Goal: Information Seeking & Learning: Check status

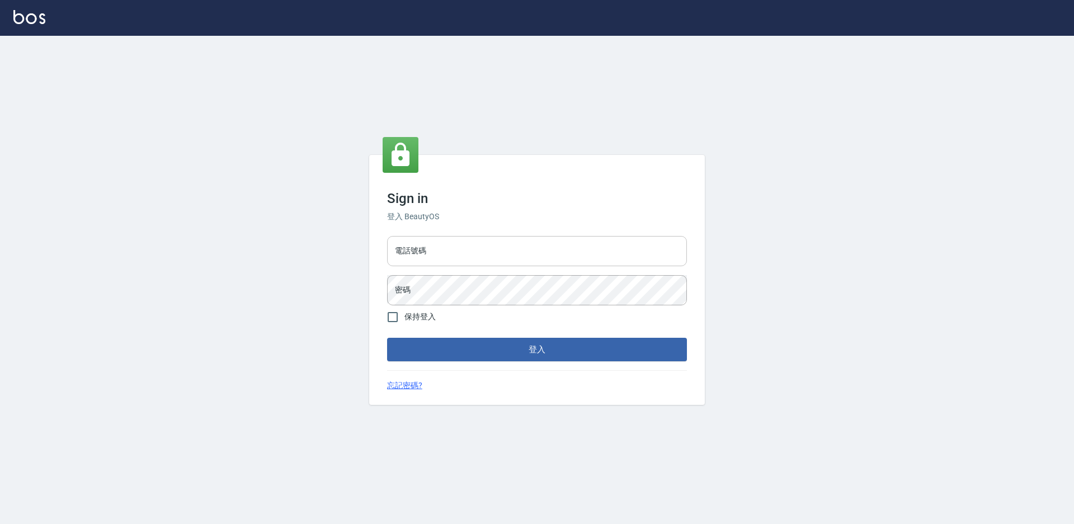
click at [499, 257] on input "電話號碼" at bounding box center [537, 251] width 300 height 30
type input "7805667"
click at [387, 338] on button "登入" at bounding box center [537, 349] width 300 height 23
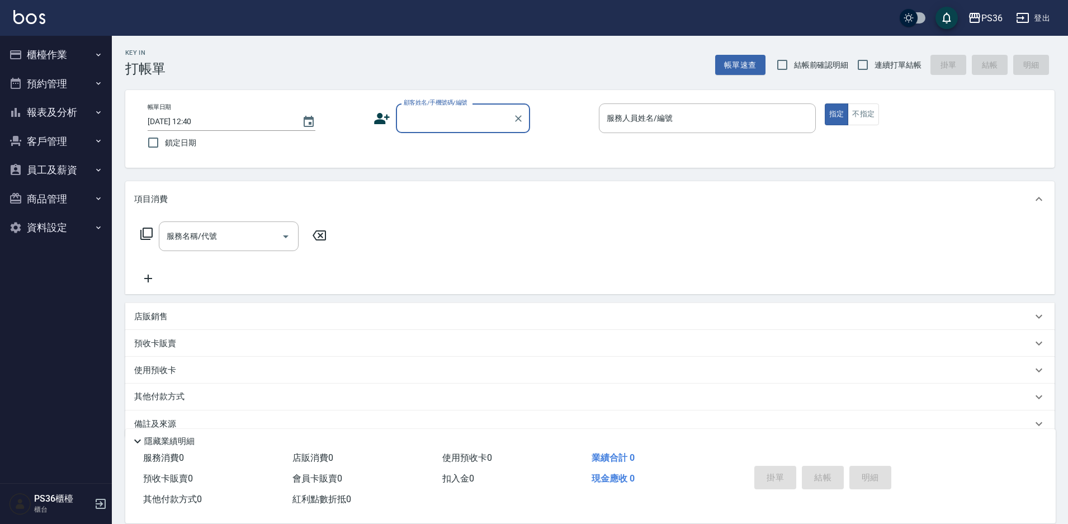
click at [53, 109] on button "報表及分析" at bounding box center [55, 112] width 103 height 29
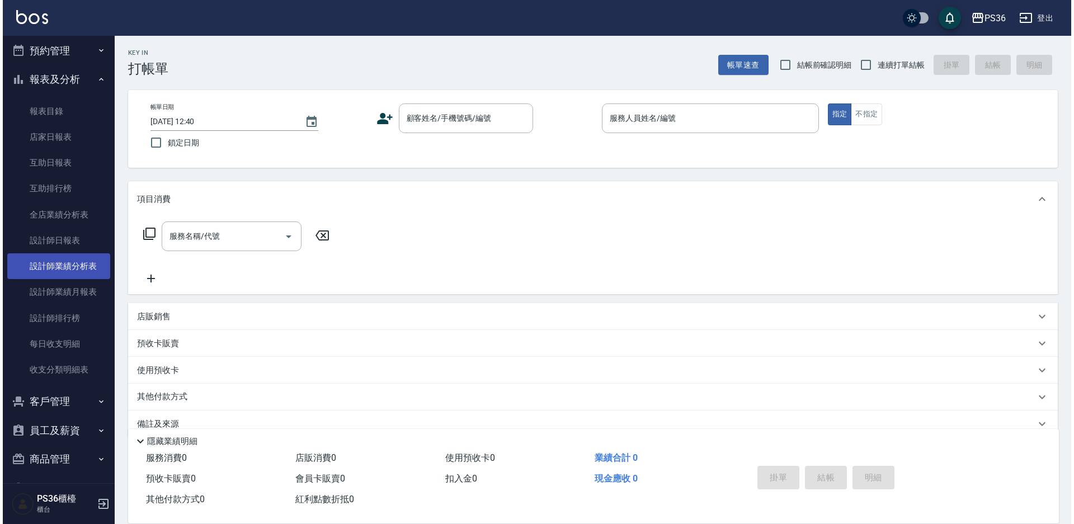
scroll to position [65, 0]
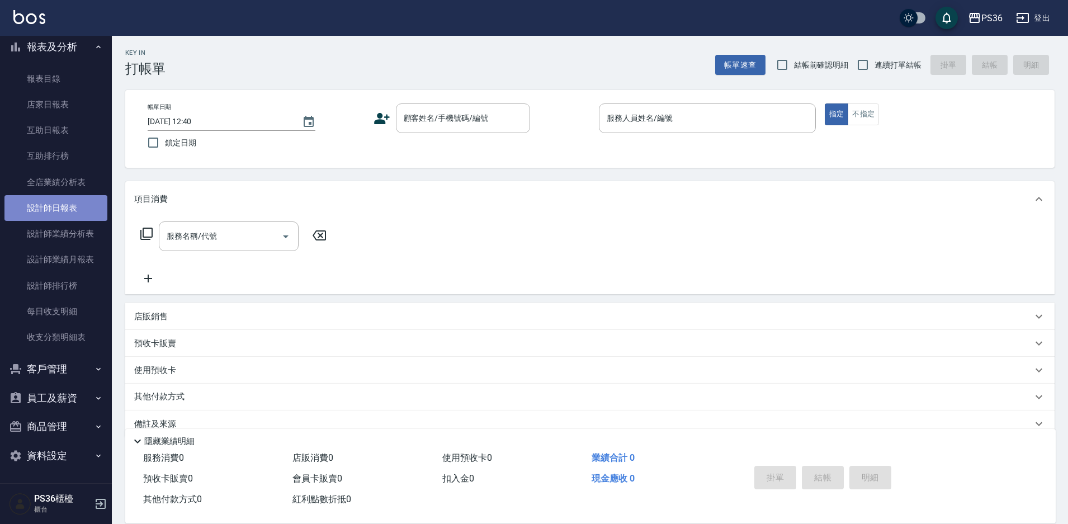
click at [59, 203] on link "設計師日報表" at bounding box center [55, 208] width 103 height 26
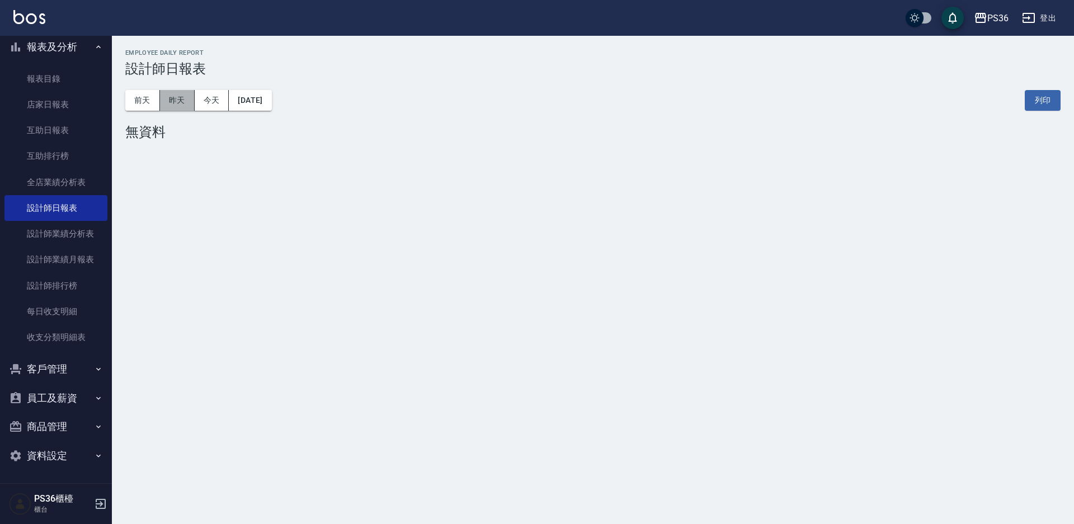
click at [193, 98] on button "昨天" at bounding box center [177, 100] width 35 height 21
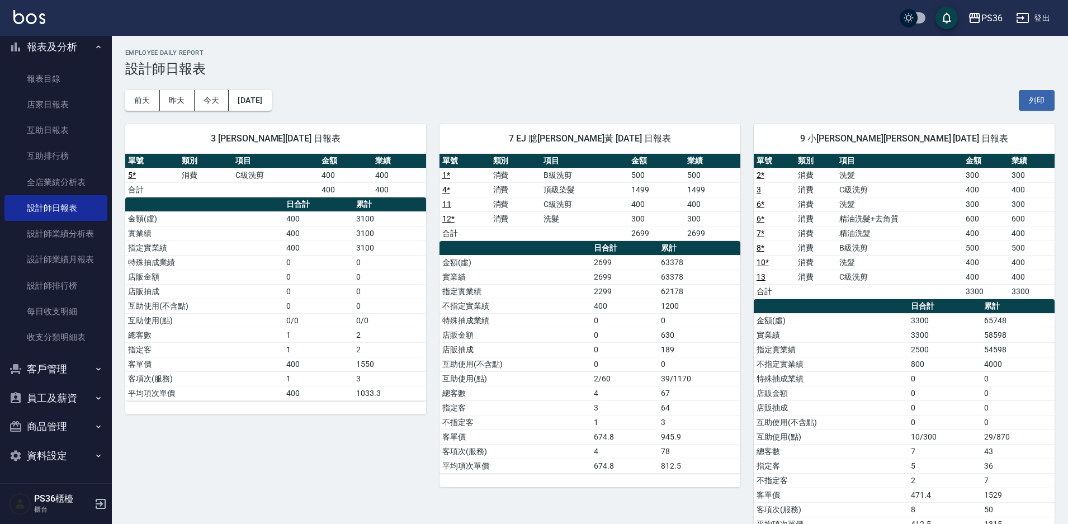
click at [725, 367] on td "0" at bounding box center [699, 364] width 82 height 15
click at [70, 77] on link "報表目錄" at bounding box center [55, 79] width 103 height 26
